Goal: Find specific page/section: Find specific page/section

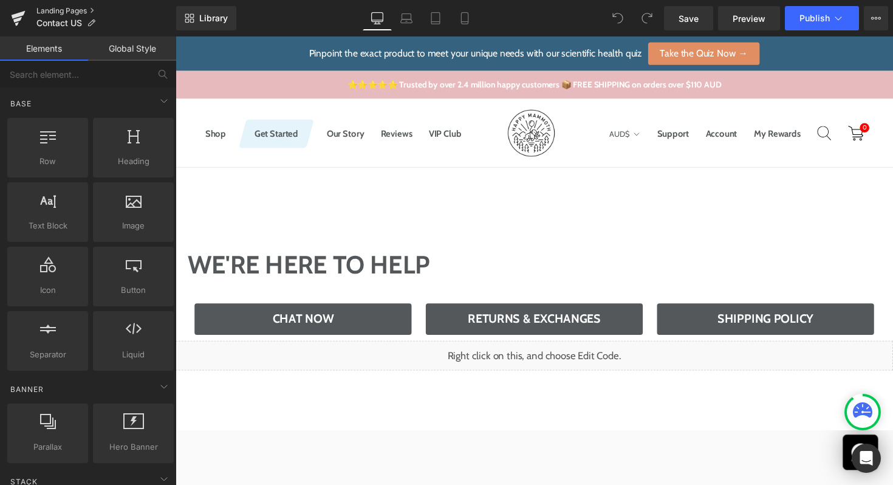
click at [71, 15] on link "Landing Pages" at bounding box center [106, 11] width 140 height 10
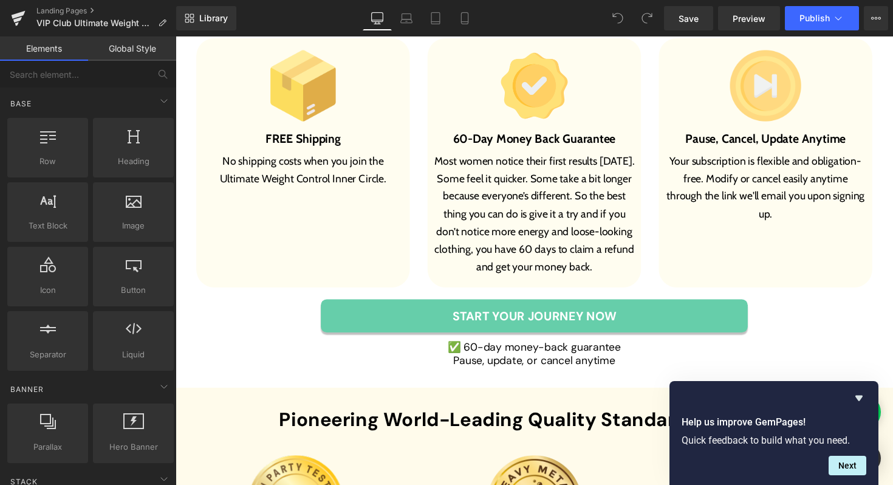
scroll to position [5066, 0]
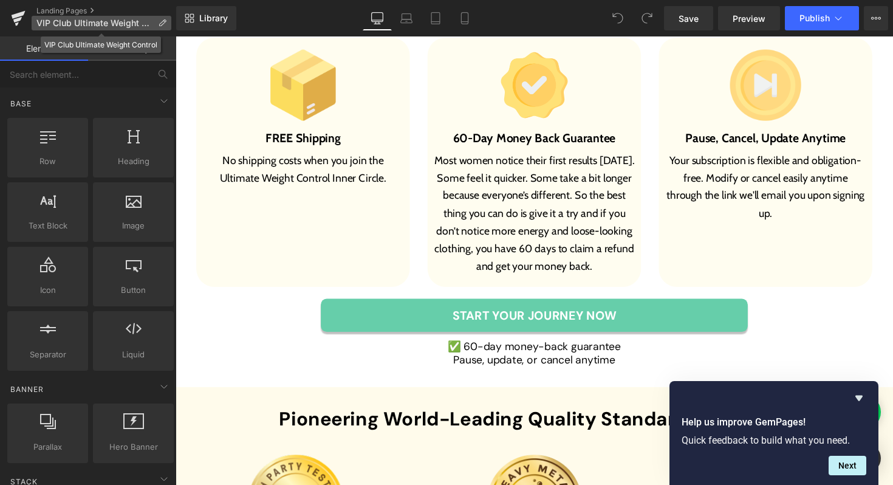
click at [97, 24] on span "VIP Club Ultimate Weight Control" at bounding box center [94, 23] width 117 height 10
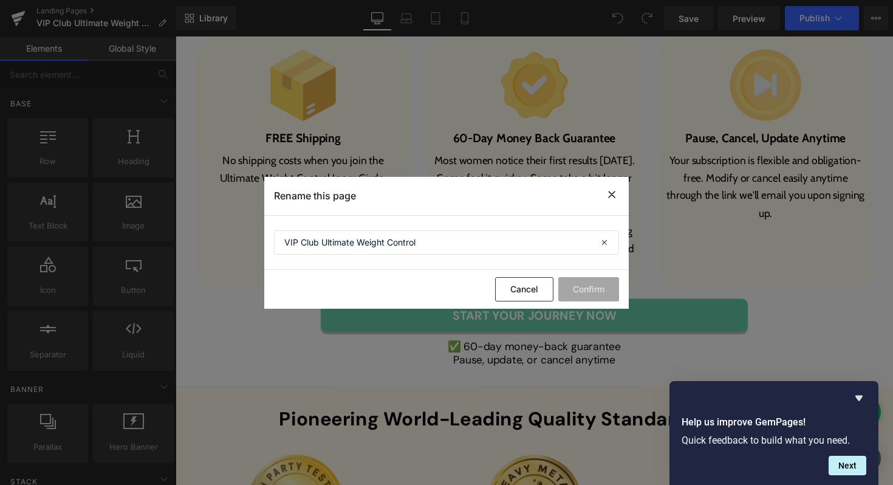
click at [612, 196] on icon at bounding box center [611, 194] width 15 height 15
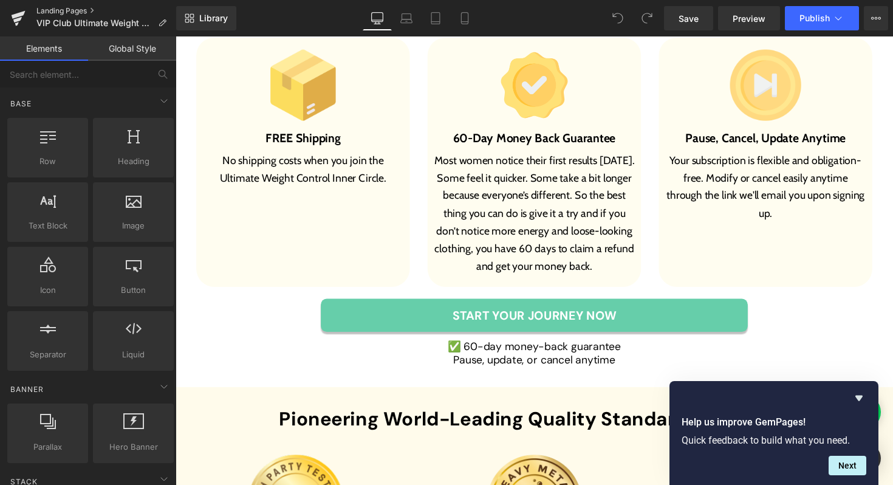
click at [63, 11] on link "Landing Pages" at bounding box center [106, 11] width 140 height 10
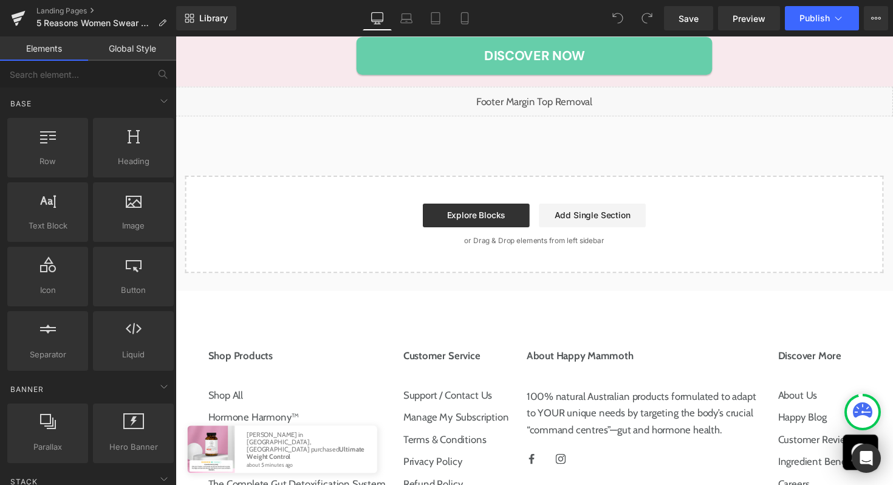
scroll to position [2395, 0]
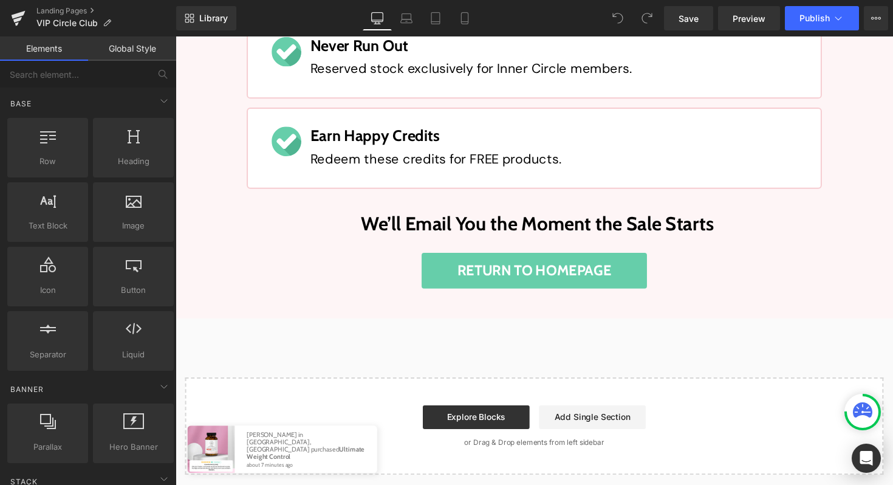
scroll to position [584, 0]
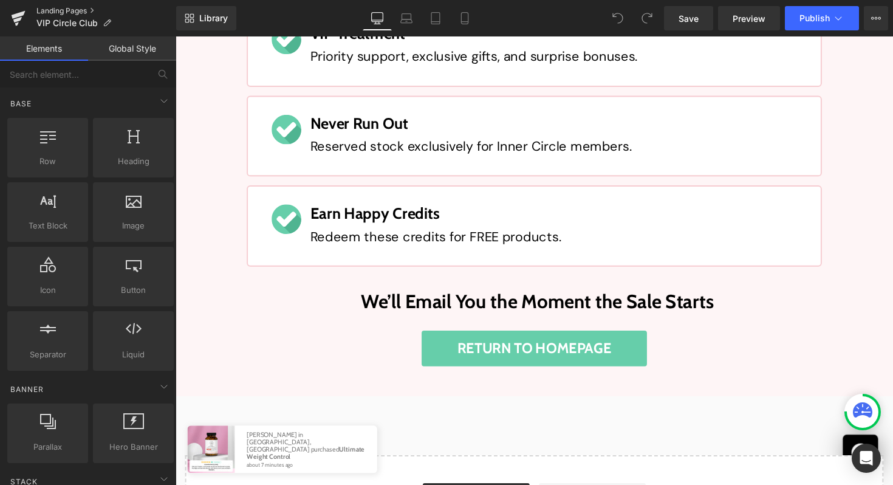
click at [77, 7] on link "Landing Pages" at bounding box center [106, 11] width 140 height 10
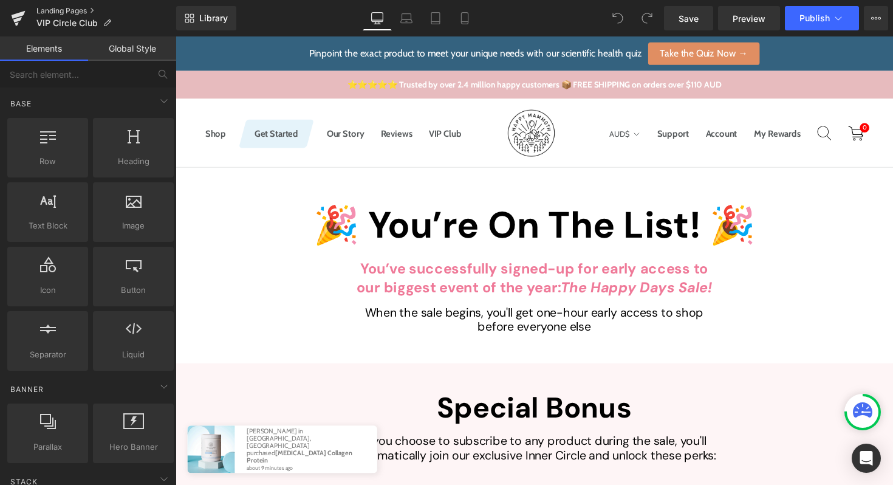
click at [84, 9] on link "Landing Pages" at bounding box center [106, 11] width 140 height 10
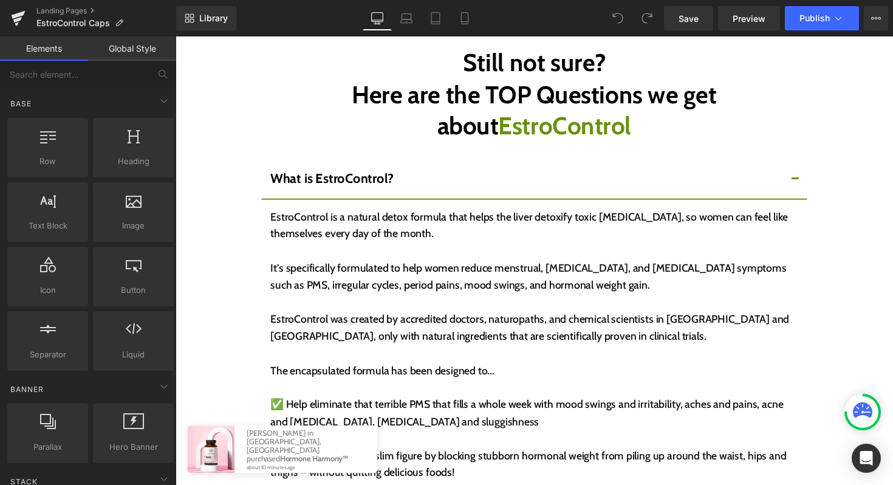
scroll to position [9022, 0]
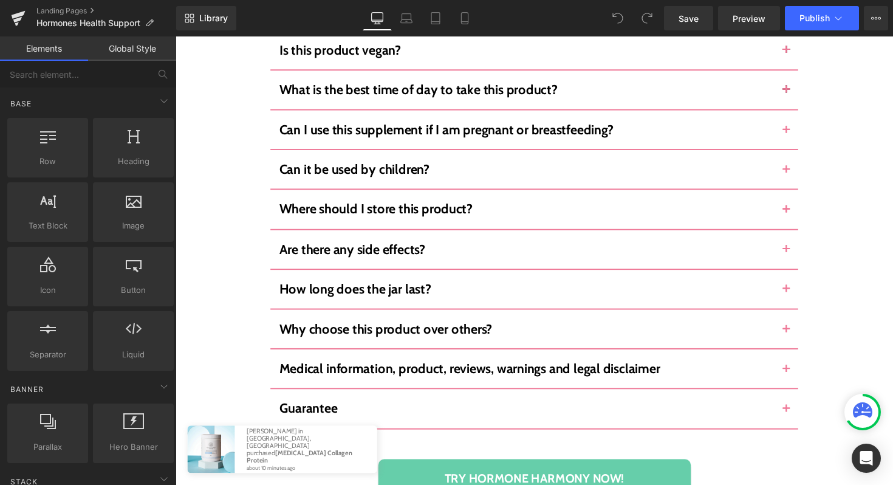
scroll to position [6403, 0]
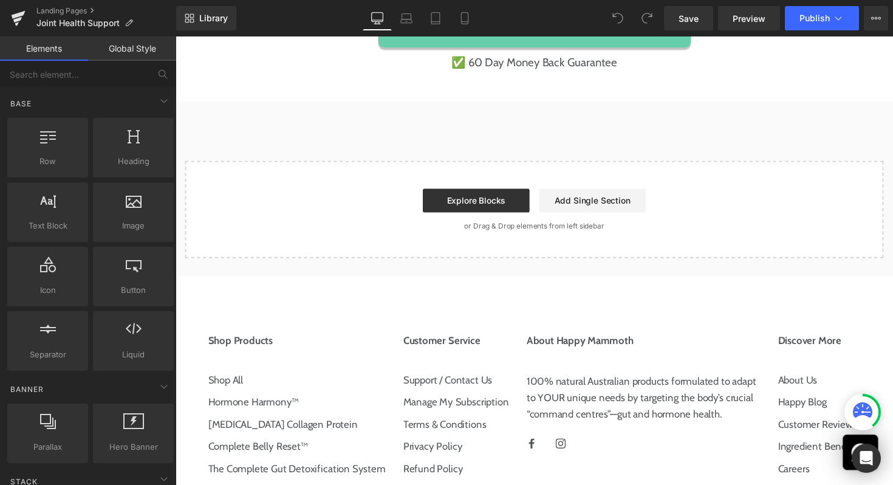
scroll to position [9654, 0]
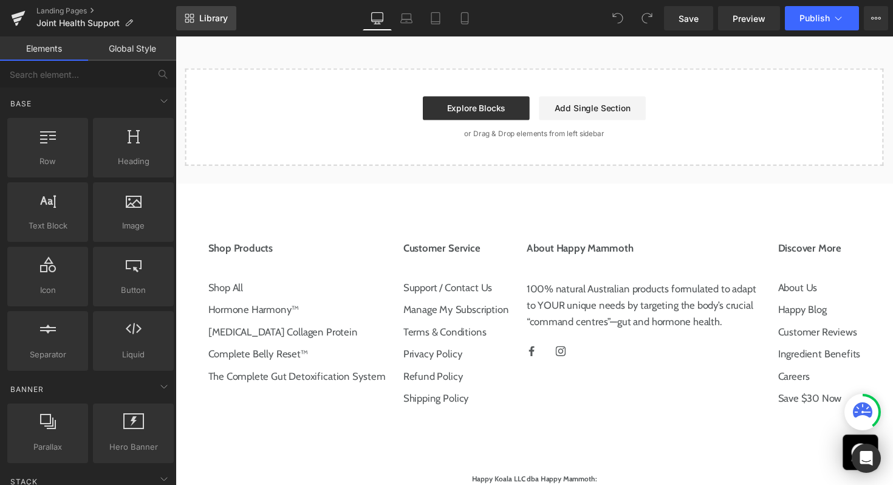
click at [219, 13] on span "Library" at bounding box center [213, 18] width 29 height 11
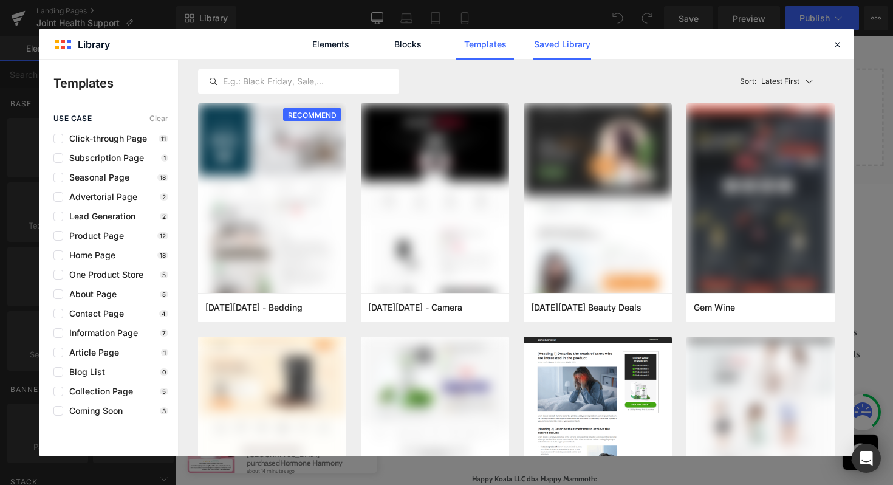
click at [558, 49] on link "Saved Library" at bounding box center [562, 44] width 58 height 30
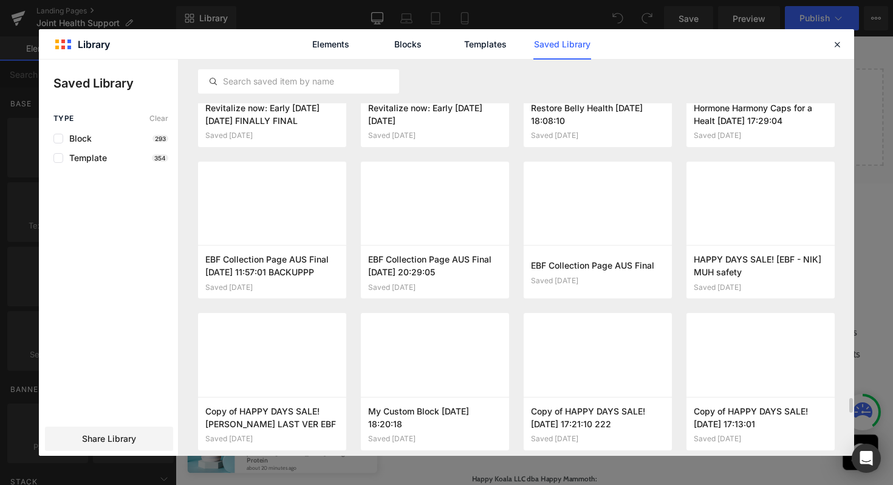
scroll to position [9029, 0]
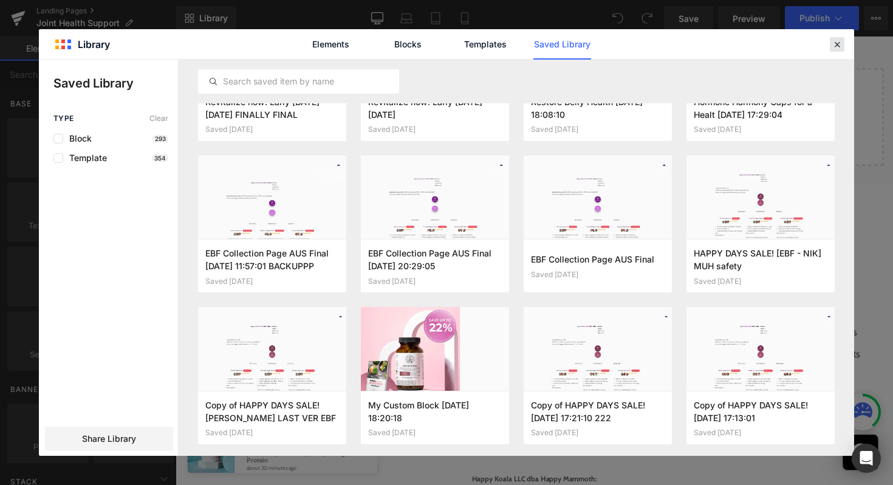
click at [837, 46] on icon at bounding box center [836, 44] width 11 height 11
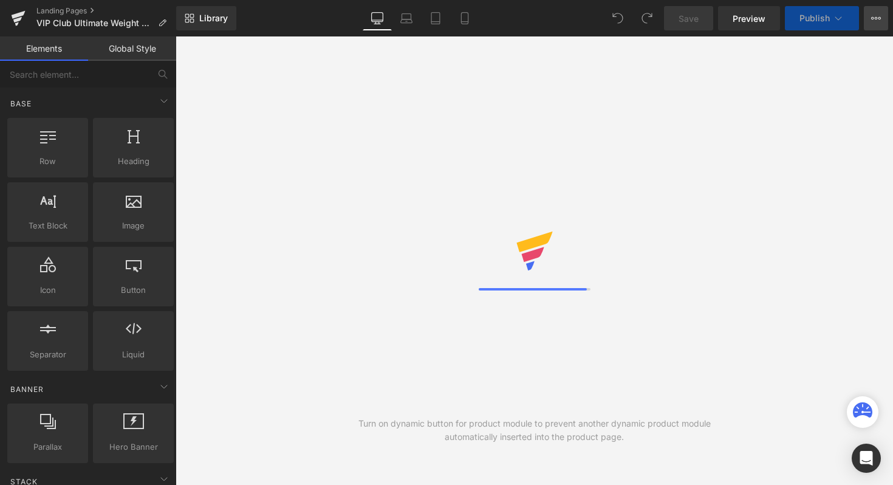
click at [875, 21] on icon at bounding box center [876, 18] width 10 height 10
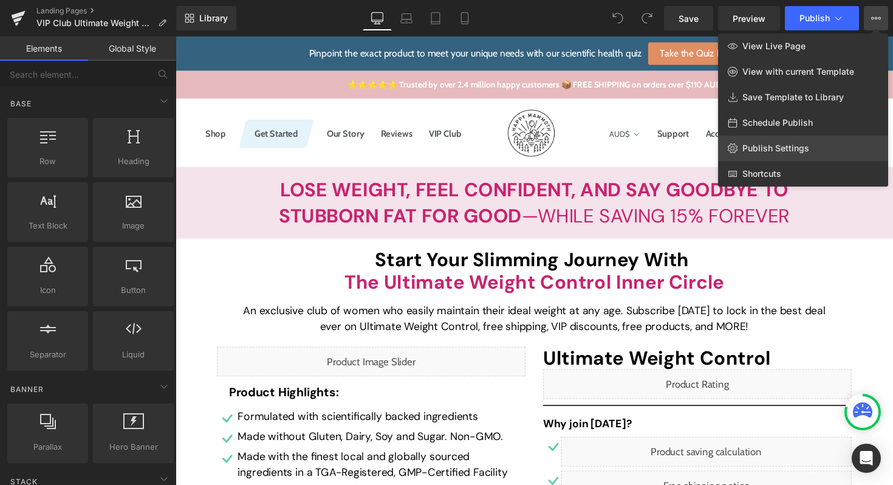
click at [751, 150] on span "Publish Settings" at bounding box center [775, 148] width 67 height 11
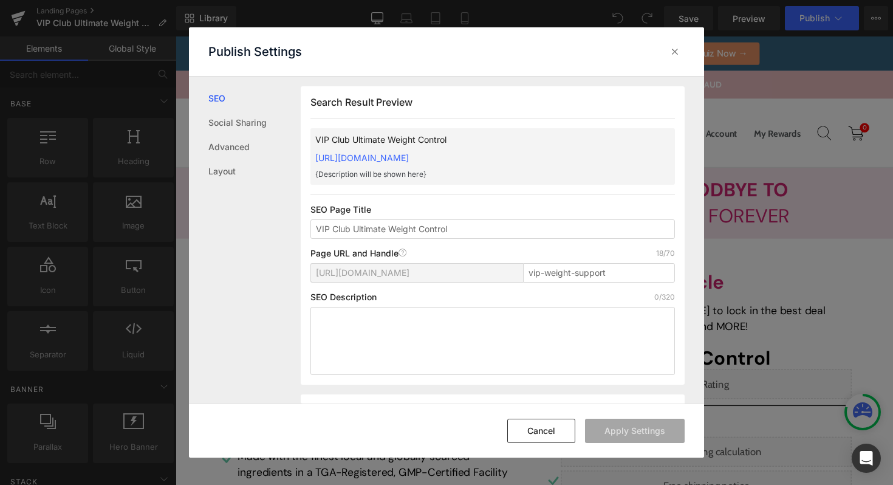
scroll to position [1, 0]
click at [255, 142] on link "Advanced" at bounding box center [254, 147] width 92 height 24
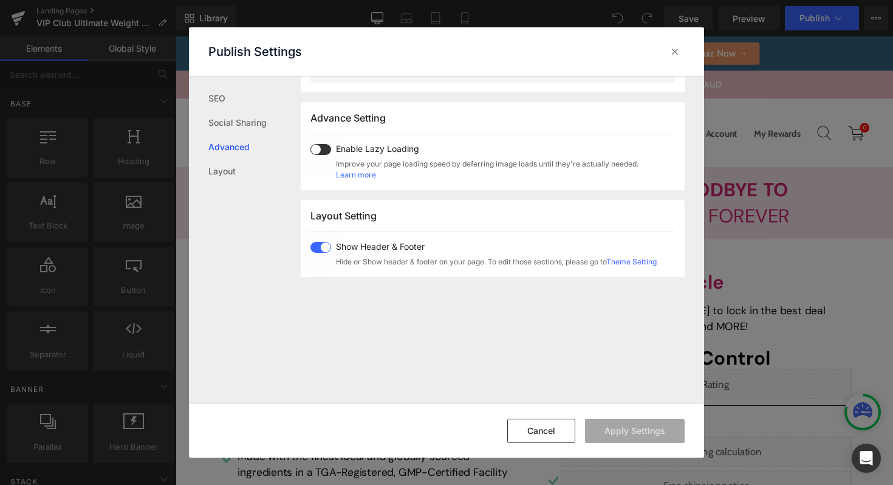
scroll to position [627, 0]
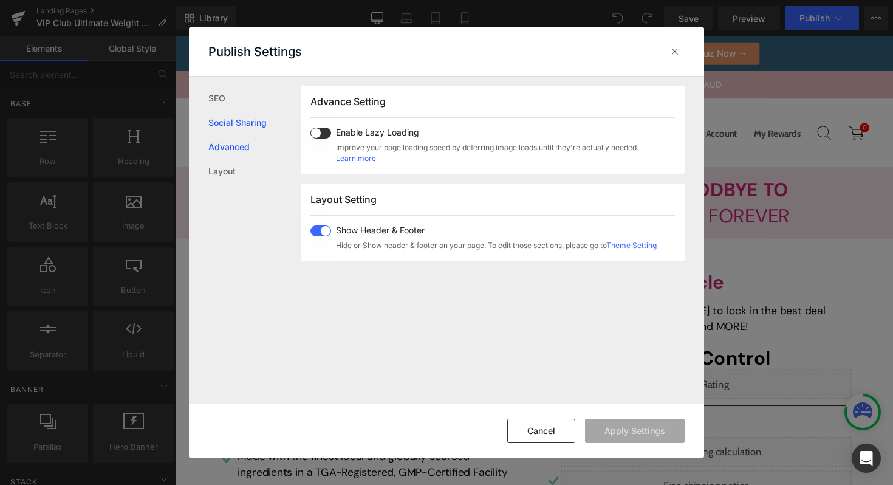
click at [233, 123] on link "Social Sharing" at bounding box center [254, 123] width 92 height 24
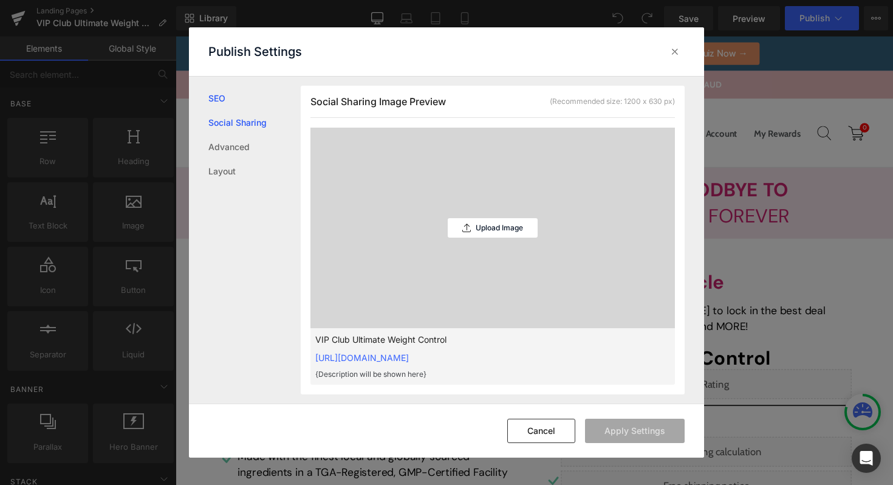
click at [217, 107] on link "SEO" at bounding box center [254, 98] width 92 height 24
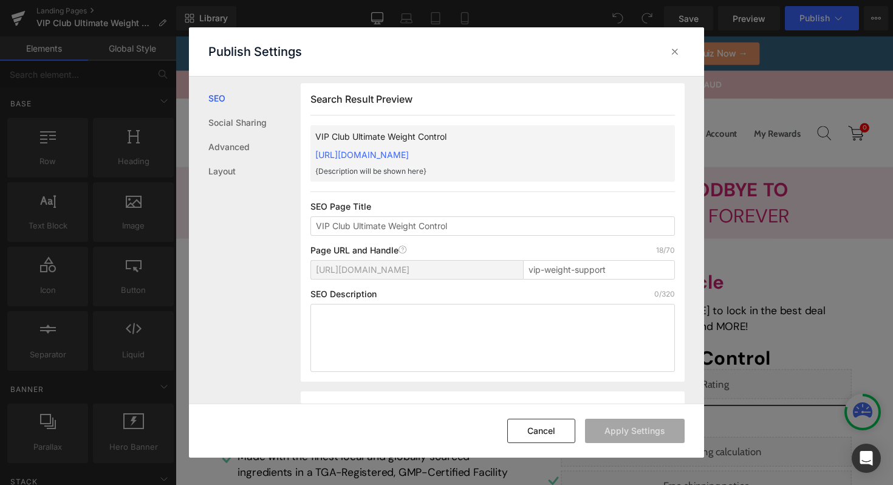
scroll to position [1, 0]
click at [669, 60] on div at bounding box center [674, 51] width 19 height 19
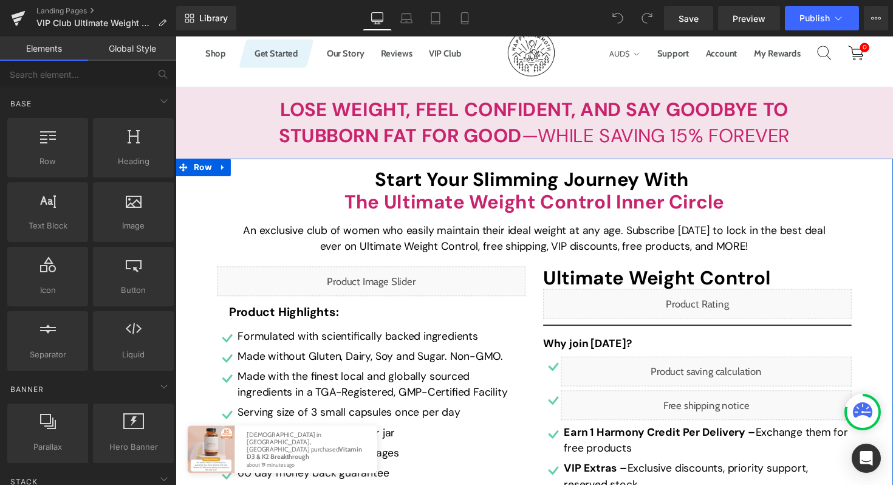
scroll to position [109, 0]
